Goal: Find specific page/section: Find specific page/section

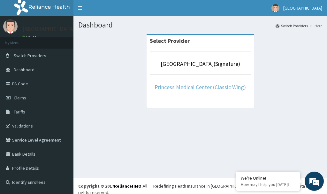
click at [212, 87] on link "Princess Medical Center (Classic Wing)" at bounding box center [200, 86] width 91 height 7
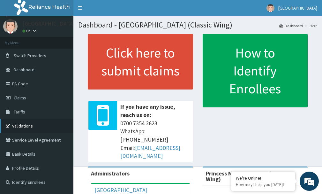
click at [28, 127] on link "Validations" at bounding box center [37, 126] width 74 height 14
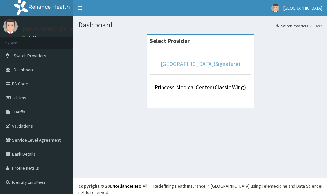
click at [206, 63] on link "[GEOGRAPHIC_DATA](Signature)" at bounding box center [201, 63] width 80 height 7
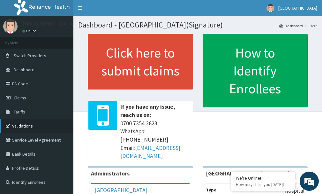
click at [27, 124] on link "Validations" at bounding box center [37, 126] width 74 height 14
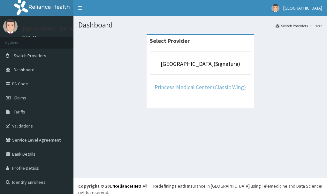
click at [222, 88] on link "Princess Medical Center (Classic Wing)" at bounding box center [200, 86] width 91 height 7
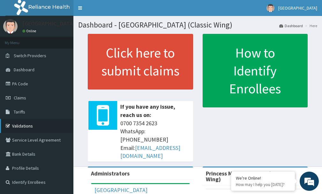
click at [35, 124] on link "Validations" at bounding box center [37, 126] width 74 height 14
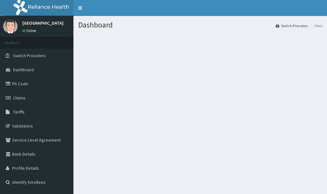
click at [115, 112] on div "Dashboard Switch Providers Here" at bounding box center [201, 113] width 254 height 194
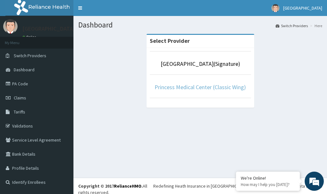
click at [205, 86] on link "Princess Medical Center (Classic Wing)" at bounding box center [200, 86] width 91 height 7
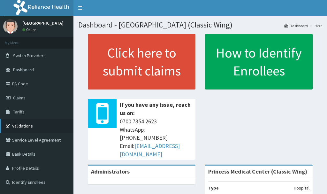
click at [31, 125] on link "Validations" at bounding box center [37, 126] width 74 height 14
